Goal: Task Accomplishment & Management: Use online tool/utility

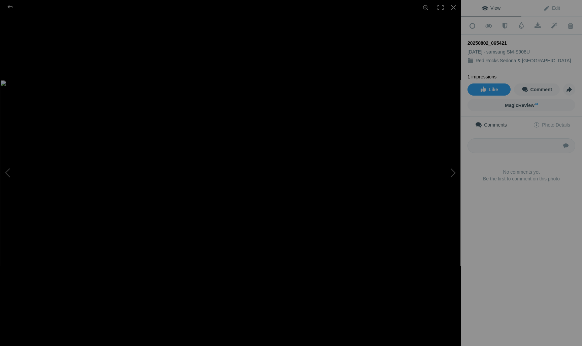
click at [232, 169] on img at bounding box center [230, 173] width 461 height 187
click at [232, 169] on img at bounding box center [228, 177] width 904 height 366
click at [454, 8] on div at bounding box center [453, 7] width 15 height 15
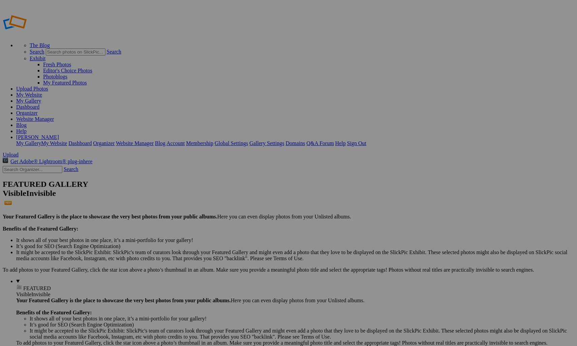
type input "P"
type input "Fine Art - Painterly Images"
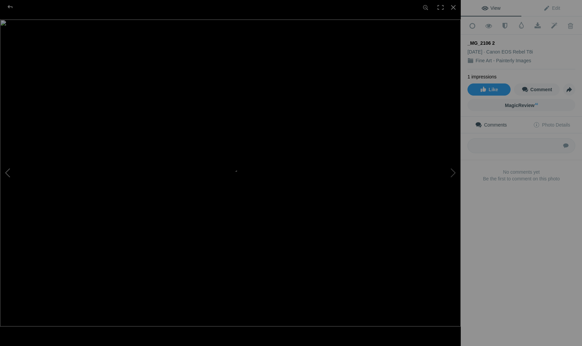
click at [7, 171] on button at bounding box center [25, 173] width 51 height 125
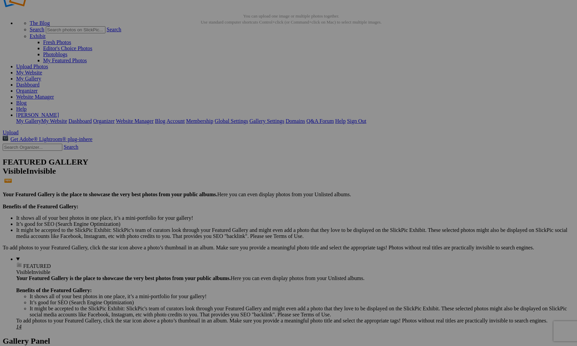
scroll to position [13, 0]
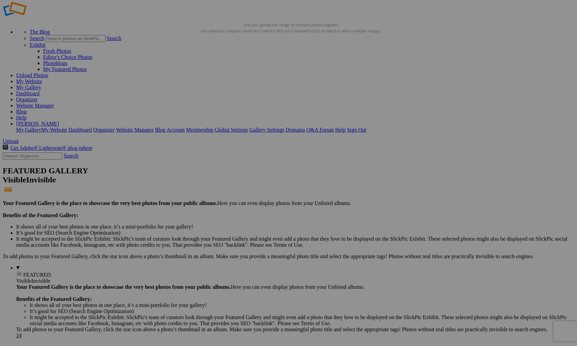
click at [43, 265] on details "FEATURED Visible Invisible Your Featured Gallery is the place to showcase the v…" at bounding box center [295, 302] width 558 height 74
click at [23, 272] on span "FEATURED" at bounding box center [37, 275] width 28 height 6
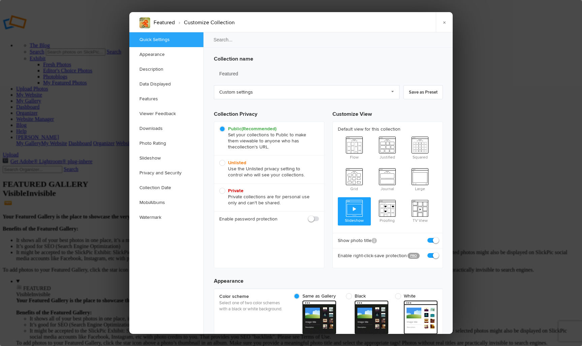
checkbox input "true"
click at [445, 22] on link "×" at bounding box center [444, 22] width 17 height 20
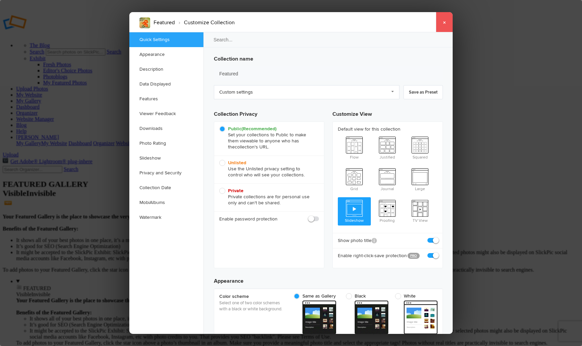
click at [444, 24] on link "×" at bounding box center [444, 22] width 17 height 20
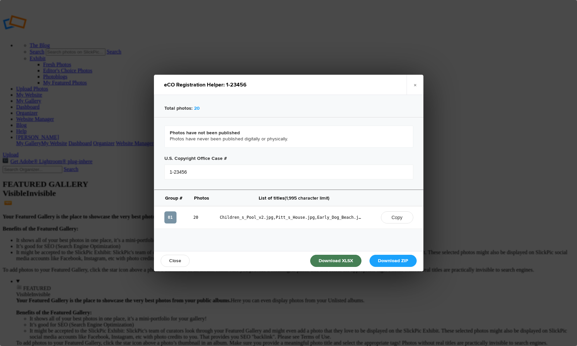
click at [335, 260] on link "Download XLSX" at bounding box center [335, 261] width 51 height 12
click at [391, 259] on link "Download ZIP" at bounding box center [392, 261] width 47 height 12
click at [416, 87] on link "×" at bounding box center [414, 85] width 17 height 20
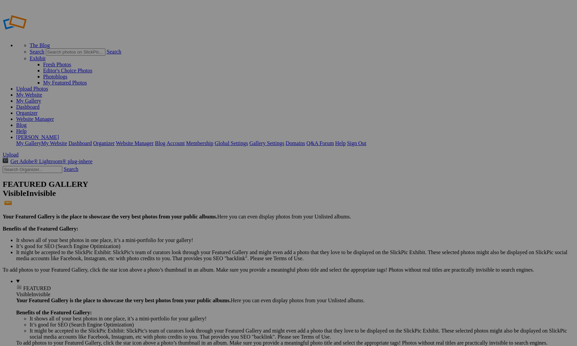
click at [42, 92] on link "My Website" at bounding box center [29, 95] width 26 height 6
